Goal: Information Seeking & Learning: Find specific fact

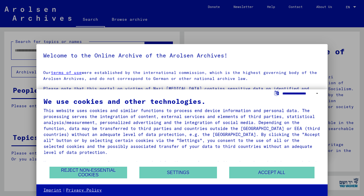
scroll to position [48, 0]
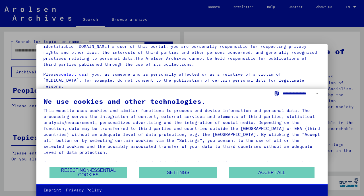
click at [316, 92] on select "**********" at bounding box center [302, 93] width 38 height 8
select select "*****"
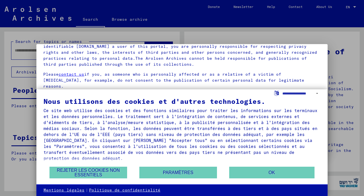
scroll to position [0, 0]
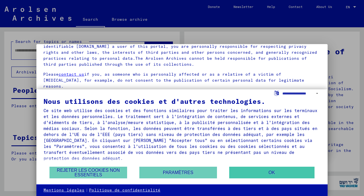
click at [269, 172] on button "OK" at bounding box center [271, 173] width 85 height 12
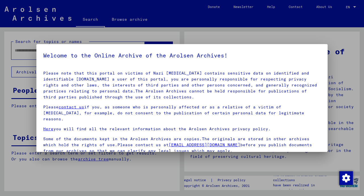
scroll to position [15, 0]
click at [67, 188] on div at bounding box center [182, 98] width 364 height 196
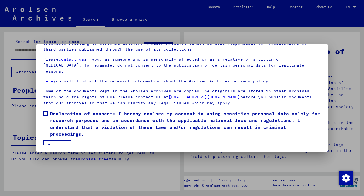
scroll to position [48, 0]
click at [64, 140] on button "I agree" at bounding box center [57, 145] width 28 height 11
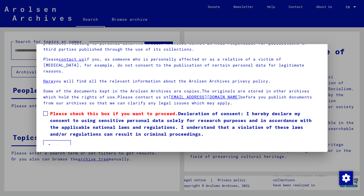
click at [47, 111] on span at bounding box center [45, 113] width 5 height 5
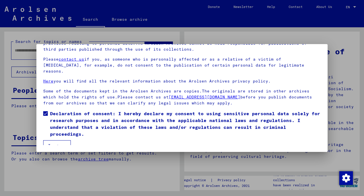
click at [60, 140] on button "I agree" at bounding box center [57, 145] width 28 height 11
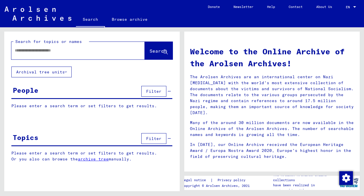
scroll to position [0, 0]
click at [17, 52] on input "text" at bounding box center [71, 51] width 113 height 6
type input "**********"
click at [154, 53] on span "Search" at bounding box center [158, 51] width 17 height 6
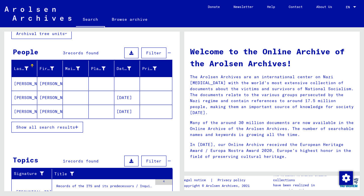
scroll to position [39, 0]
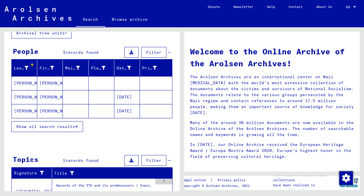
click at [126, 99] on mat-cell "[DATE]" at bounding box center [127, 97] width 26 height 14
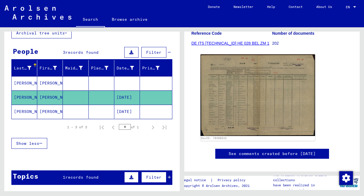
scroll to position [99, 0]
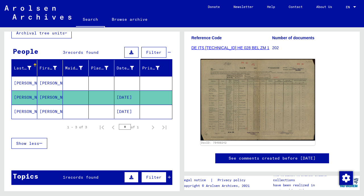
click at [124, 112] on mat-cell "[DATE]" at bounding box center [127, 112] width 26 height 14
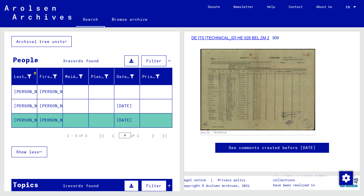
scroll to position [32, 0]
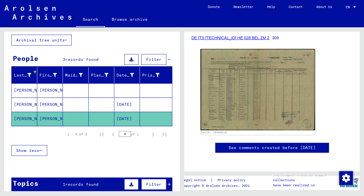
click at [20, 89] on mat-cell "[PERSON_NAME]" at bounding box center [25, 90] width 26 height 14
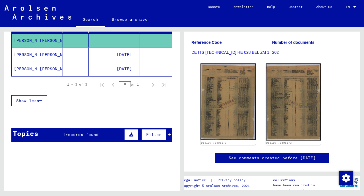
scroll to position [94, 0]
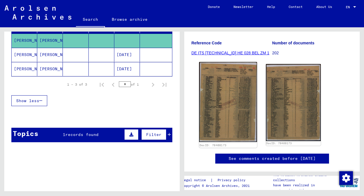
click at [220, 100] on img at bounding box center [228, 102] width 58 height 80
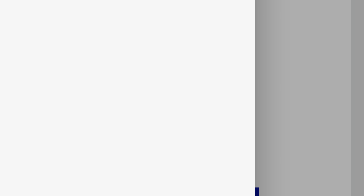
scroll to position [0, 0]
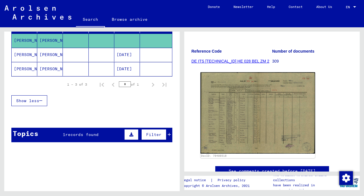
scroll to position [82, 0]
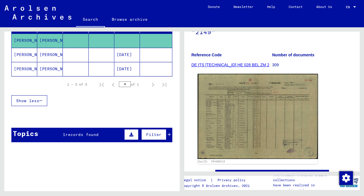
click at [241, 130] on img at bounding box center [258, 116] width 120 height 85
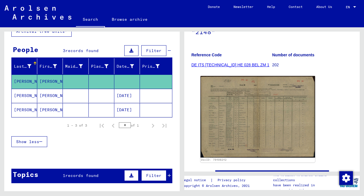
scroll to position [32, 0]
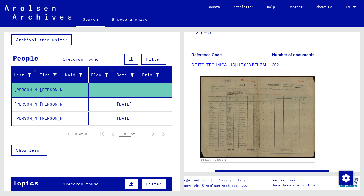
click at [98, 74] on div "Place of Birth" at bounding box center [99, 75] width 17 height 6
click at [96, 92] on mat-cell at bounding box center [102, 90] width 26 height 14
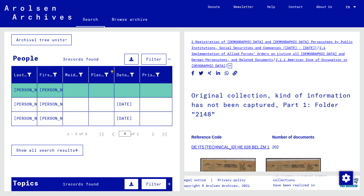
click at [94, 87] on mat-cell at bounding box center [102, 90] width 26 height 14
click at [123, 75] on div "Date of Birth" at bounding box center [125, 75] width 17 height 6
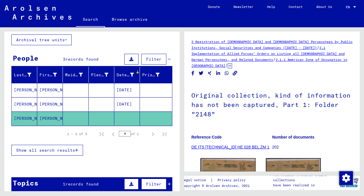
click at [130, 74] on icon at bounding box center [132, 75] width 4 height 4
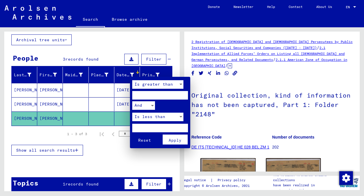
click at [99, 45] on div at bounding box center [182, 98] width 364 height 196
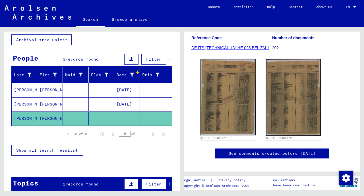
scroll to position [119, 0]
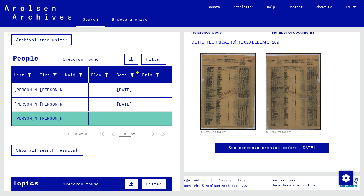
click at [263, 145] on link "See comments created before [DATE]" at bounding box center [272, 148] width 87 height 6
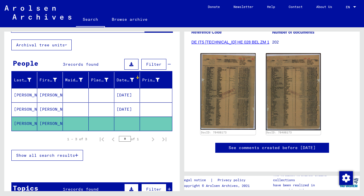
scroll to position [27, 0]
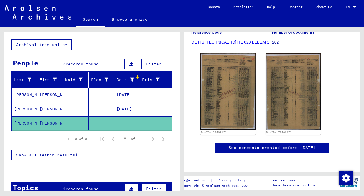
click at [124, 95] on mat-cell "[DATE]" at bounding box center [127, 95] width 26 height 14
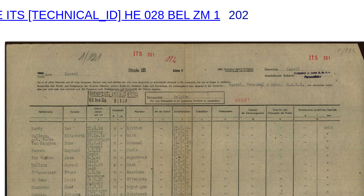
scroll to position [122, 0]
click at [198, 46] on img at bounding box center [258, 89] width 120 height 86
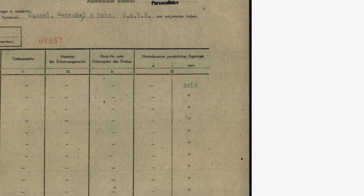
click at [61, 33] on img at bounding box center [182, 83] width 292 height 139
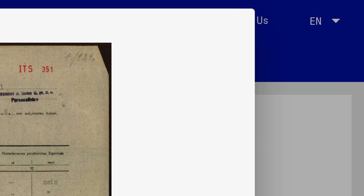
click at [179, 11] on icon at bounding box center [182, 8] width 7 height 7
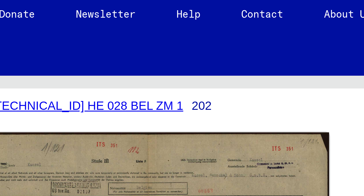
scroll to position [142, 0]
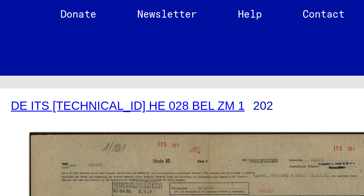
click at [198, 46] on img at bounding box center [258, 89] width 120 height 86
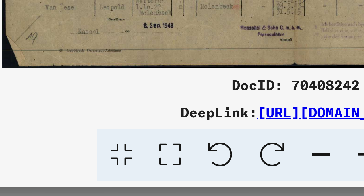
scroll to position [0, 0]
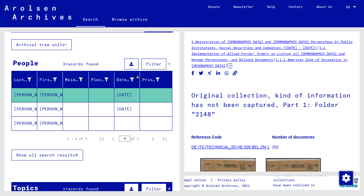
click at [123, 111] on mat-cell "[DATE]" at bounding box center [127, 109] width 26 height 14
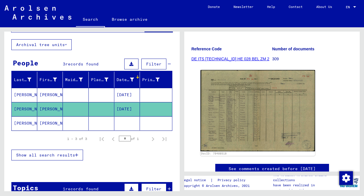
scroll to position [85, 0]
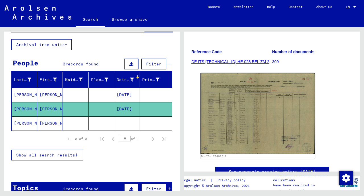
click at [22, 122] on mat-cell "[PERSON_NAME]" at bounding box center [25, 123] width 26 height 14
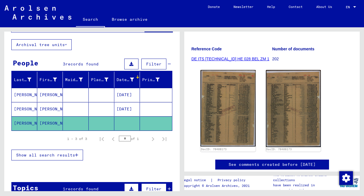
scroll to position [89, 0]
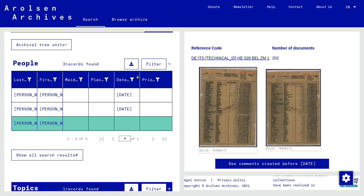
click at [234, 130] on img at bounding box center [228, 107] width 58 height 80
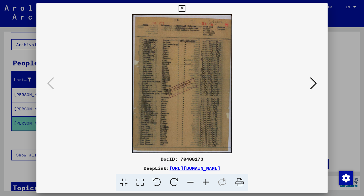
click at [185, 114] on img at bounding box center [182, 83] width 253 height 139
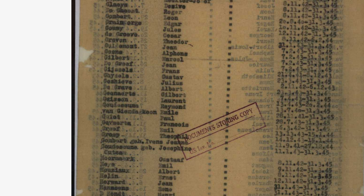
click at [56, 22] on img at bounding box center [182, 83] width 253 height 139
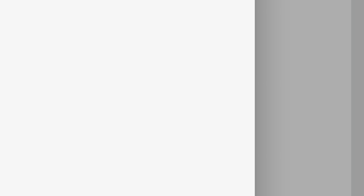
scroll to position [0, 0]
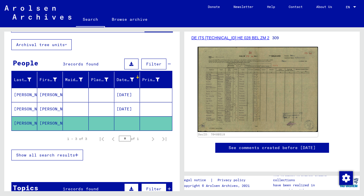
scroll to position [305, 0]
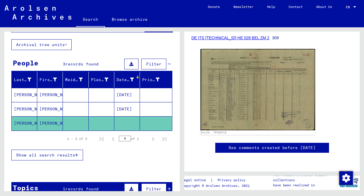
click at [24, 122] on mat-cell "[PERSON_NAME]" at bounding box center [25, 123] width 26 height 14
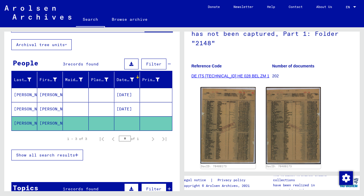
scroll to position [73, 0]
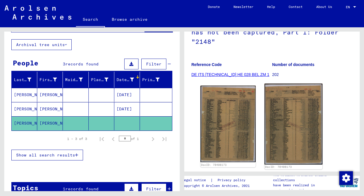
click at [298, 130] on img at bounding box center [294, 124] width 58 height 81
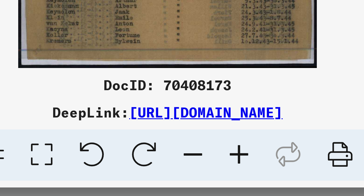
scroll to position [0, 0]
click at [183, 174] on icon at bounding box center [190, 182] width 15 height 17
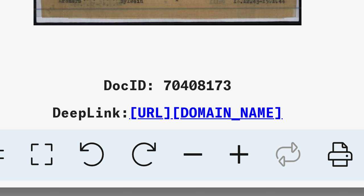
click at [183, 174] on icon at bounding box center [190, 182] width 15 height 17
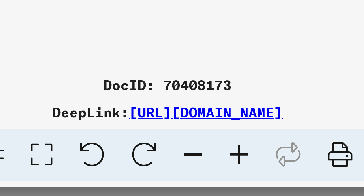
click at [198, 174] on icon at bounding box center [205, 182] width 15 height 17
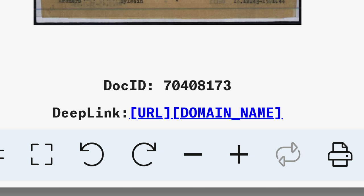
click at [198, 174] on icon at bounding box center [205, 182] width 15 height 17
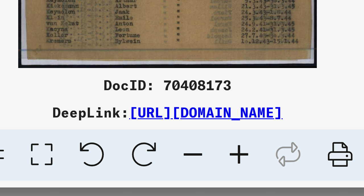
click at [198, 174] on icon at bounding box center [205, 182] width 15 height 17
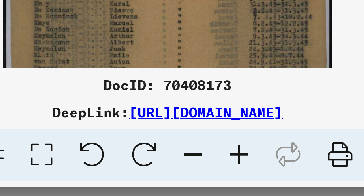
click at [198, 174] on icon at bounding box center [205, 182] width 15 height 17
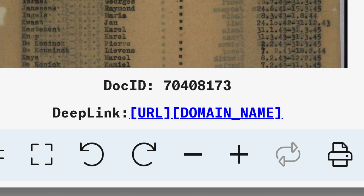
click at [198, 174] on icon at bounding box center [205, 182] width 15 height 17
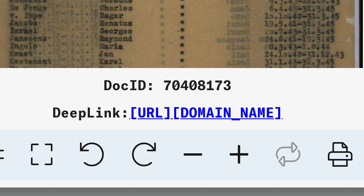
click at [198, 174] on icon at bounding box center [205, 182] width 15 height 17
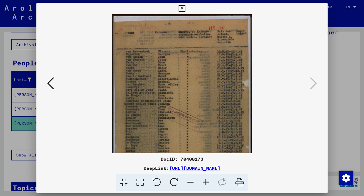
click at [52, 86] on icon at bounding box center [50, 84] width 7 height 14
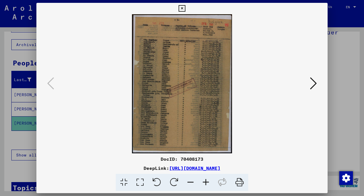
click at [52, 86] on icon at bounding box center [50, 84] width 7 height 14
click at [313, 83] on icon at bounding box center [313, 84] width 7 height 14
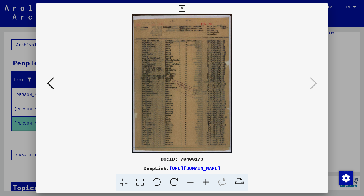
click at [313, 83] on icon at bounding box center [313, 84] width 7 height 14
click at [53, 85] on icon at bounding box center [50, 84] width 7 height 14
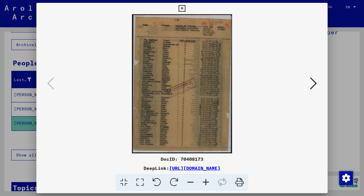
click at [179, 168] on link "[URL][DOMAIN_NAME]" at bounding box center [194, 168] width 51 height 6
